Goal: Transaction & Acquisition: Download file/media

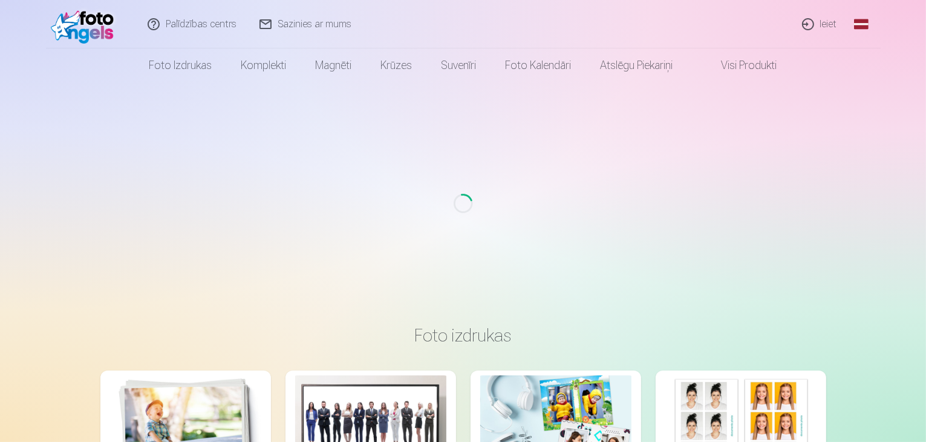
click at [826, 27] on link "Ieiet" at bounding box center [820, 24] width 58 height 48
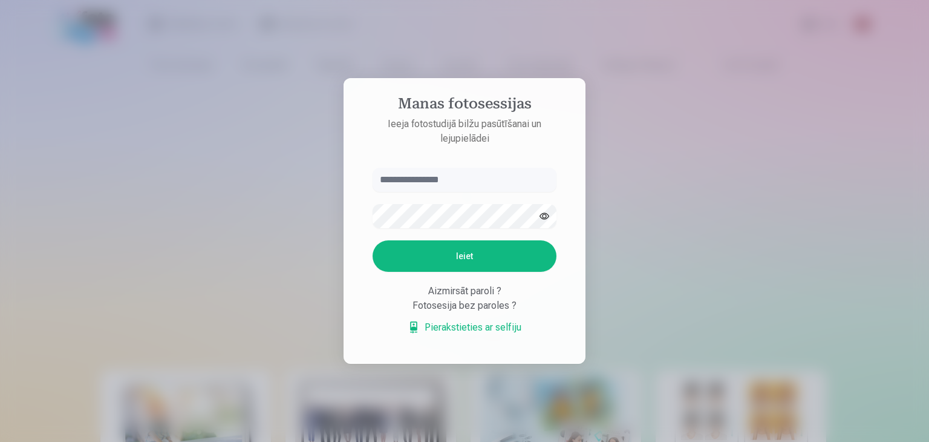
click at [442, 180] on input "text" at bounding box center [465, 180] width 184 height 24
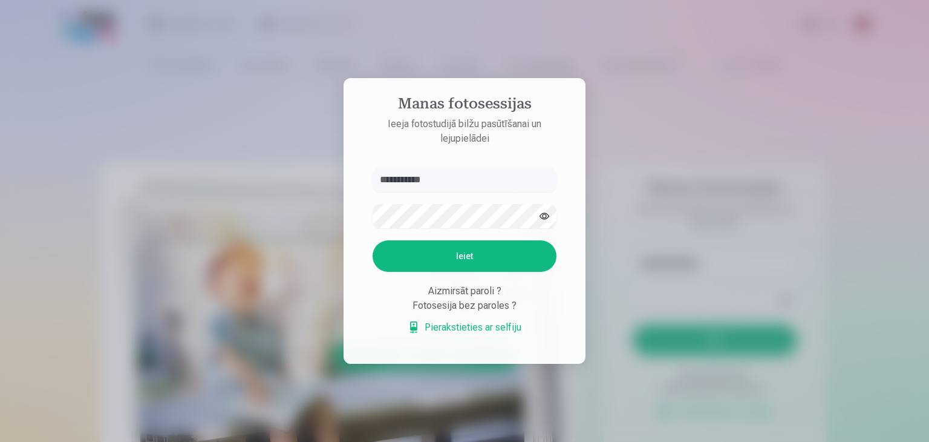
type input "**********"
click at [545, 218] on button "button" at bounding box center [544, 216] width 23 height 23
click at [501, 263] on button "Ieiet" at bounding box center [465, 255] width 184 height 31
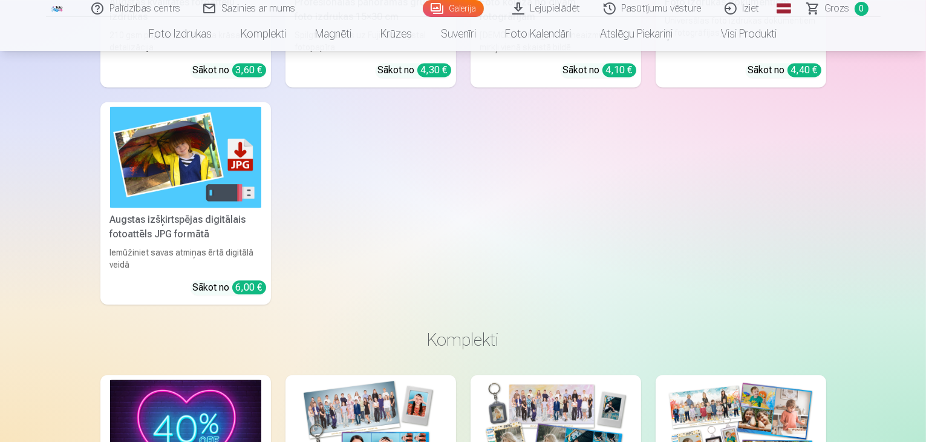
scroll to position [7421, 0]
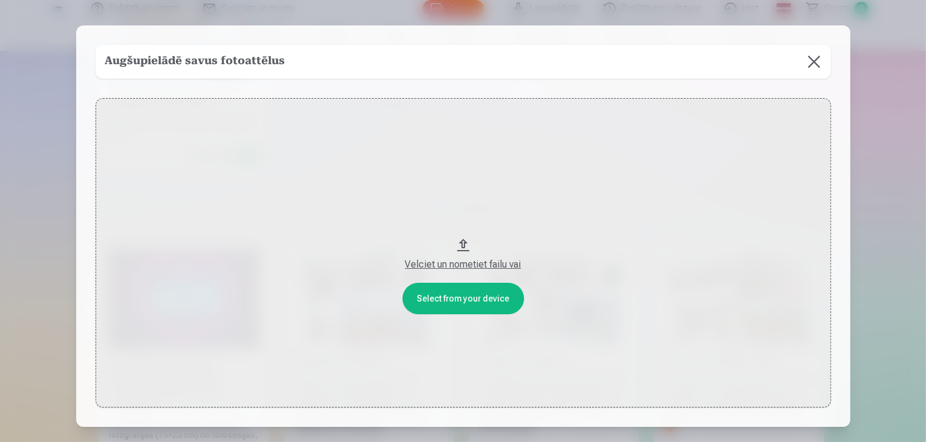
scroll to position [7446, 0]
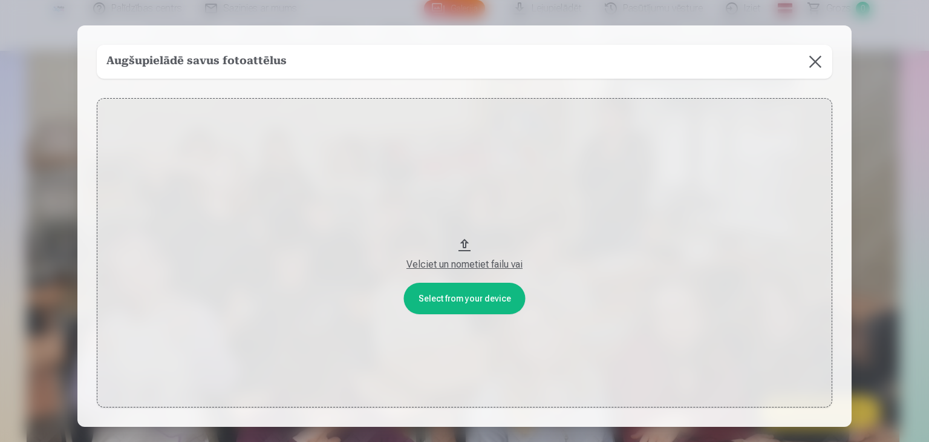
click at [814, 61] on button at bounding box center [816, 62] width 34 height 34
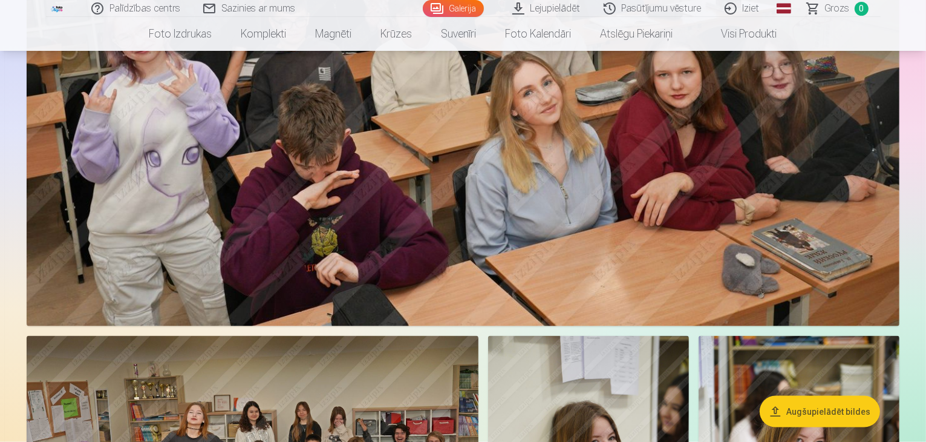
scroll to position [5993, 0]
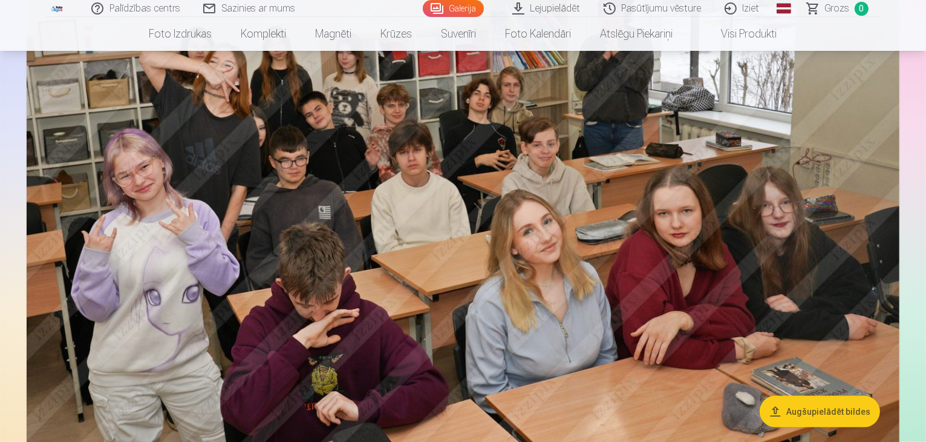
click at [658, 9] on link "Pasūtījumu vēsture" at bounding box center [653, 8] width 121 height 17
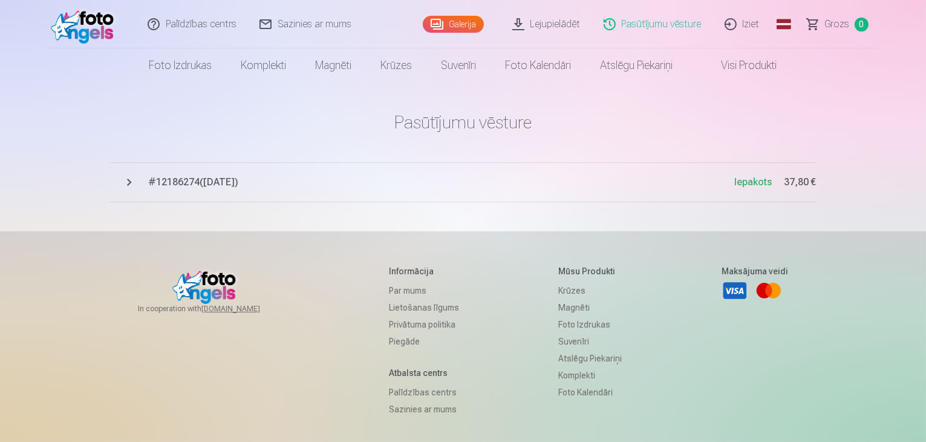
click at [745, 182] on span "Iepakots" at bounding box center [754, 181] width 38 height 11
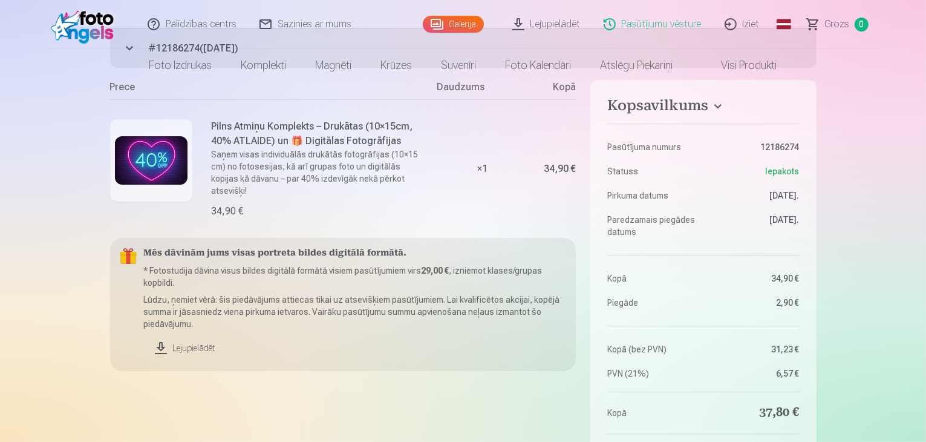
scroll to position [162, 0]
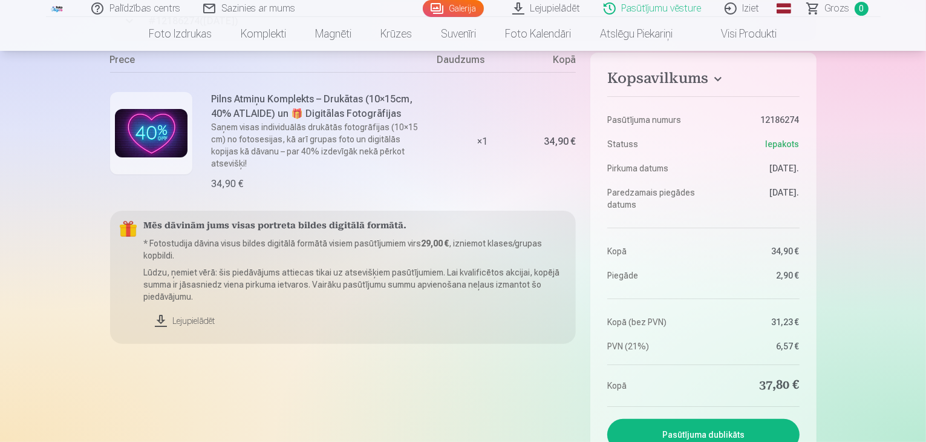
click at [182, 307] on link "Lejupielādēt" at bounding box center [355, 320] width 423 height 27
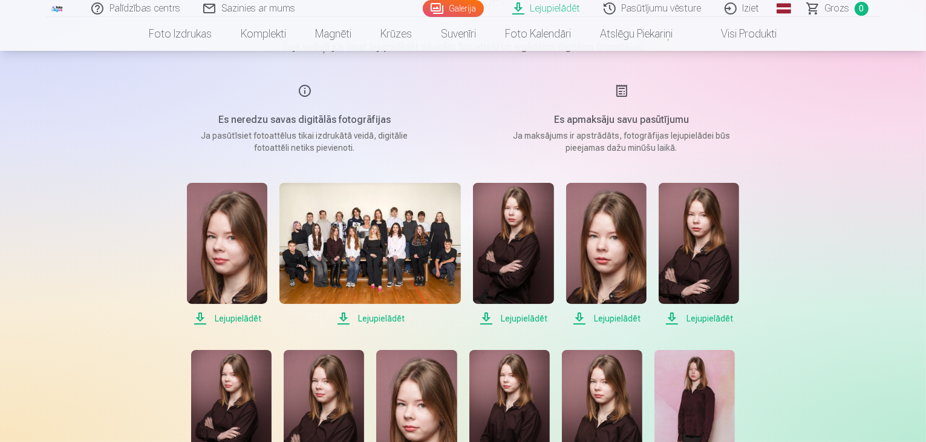
scroll to position [114, 0]
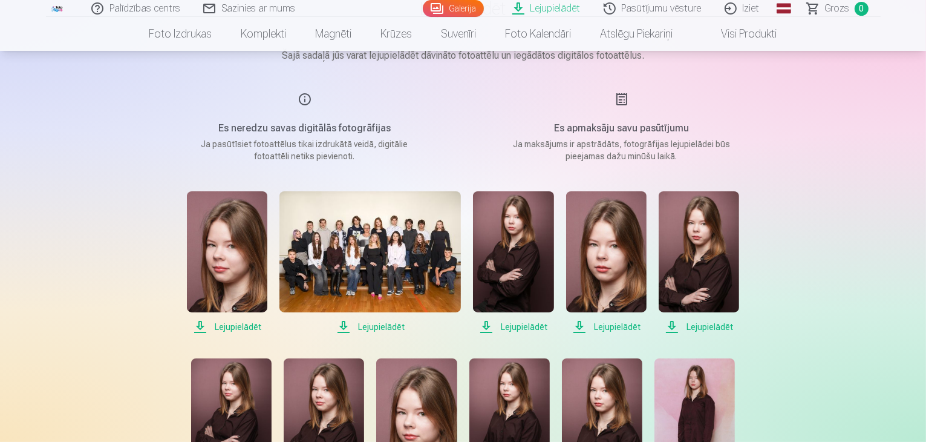
click at [612, 263] on img at bounding box center [606, 251] width 80 height 121
click at [705, 328] on span "Lejupielādēt" at bounding box center [699, 326] width 80 height 15
